Goal: Navigation & Orientation: Go to known website

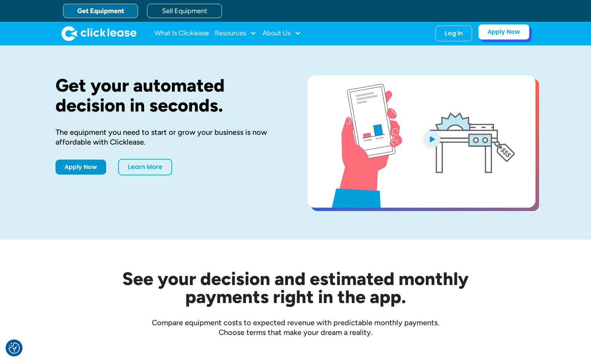
click at [505, 30] on link "Apply Now" at bounding box center [504, 32] width 51 height 16
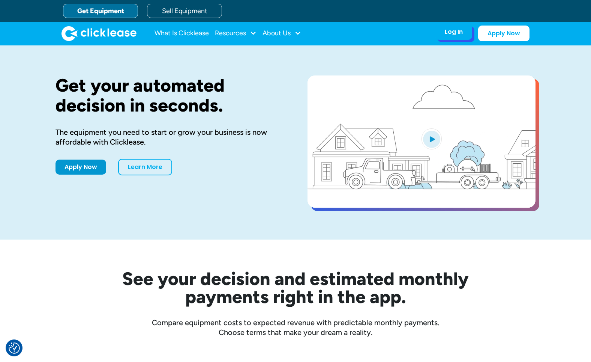
click at [456, 35] on div "Log In" at bounding box center [454, 32] width 18 height 8
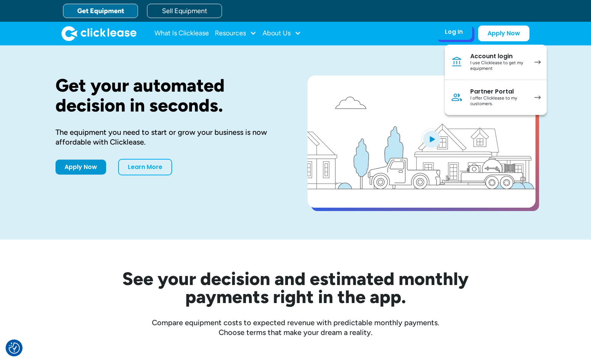
click at [470, 60] on link "Account login I use Clicklease to get my equipment" at bounding box center [496, 62] width 102 height 35
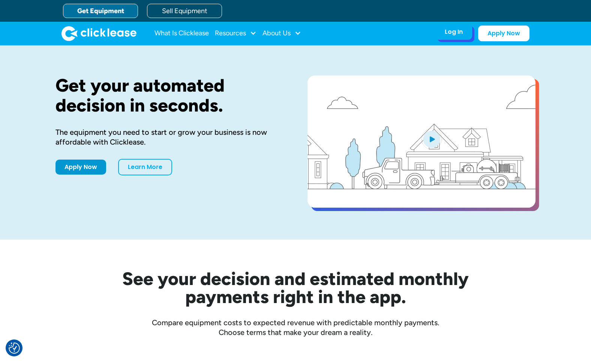
click at [458, 30] on div "Log In" at bounding box center [454, 32] width 18 height 8
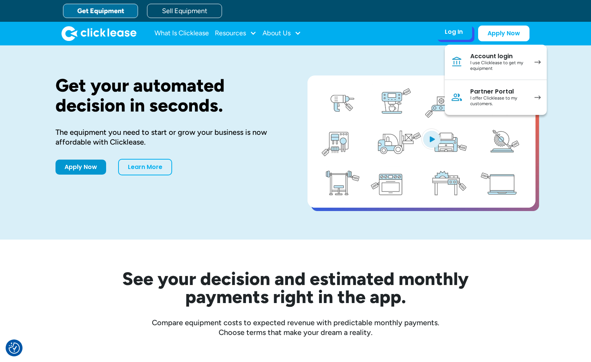
click at [477, 91] on div "Partner Portal" at bounding box center [499, 92] width 57 height 8
